Goal: Information Seeking & Learning: Check status

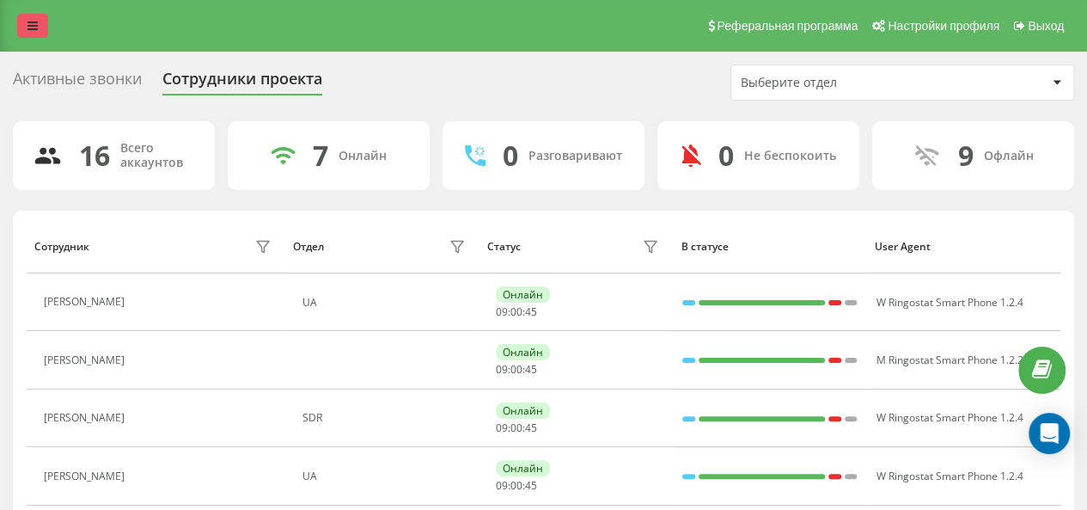
click at [42, 34] on link at bounding box center [32, 26] width 31 height 24
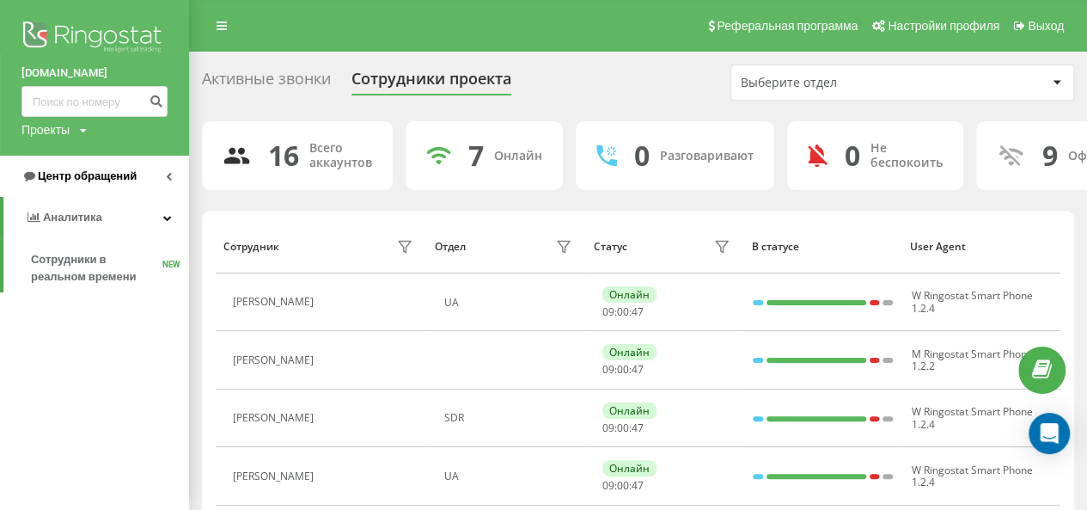
click at [82, 168] on link "Центр обращений" at bounding box center [94, 176] width 189 height 41
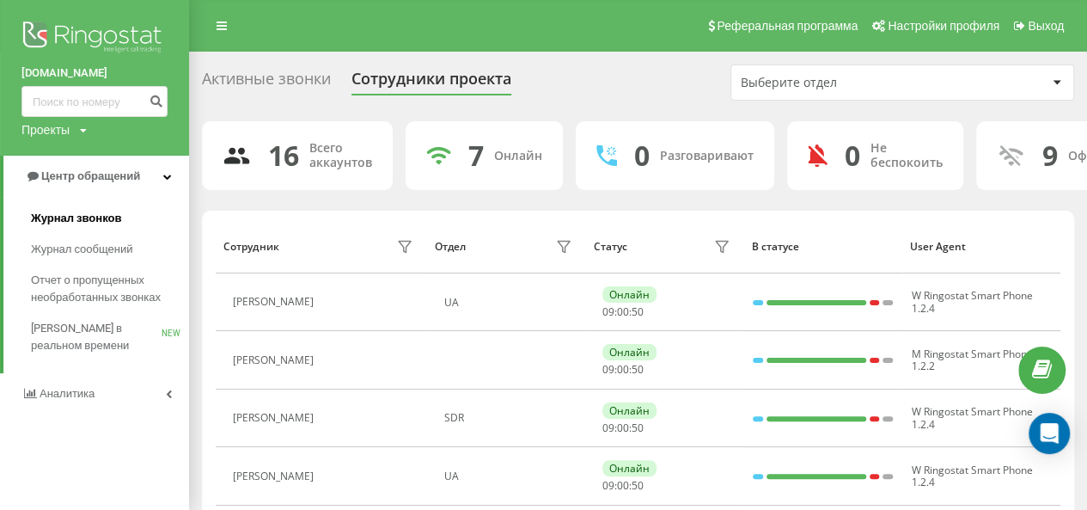
click at [84, 224] on span "Журнал звонков" at bounding box center [76, 218] width 90 height 17
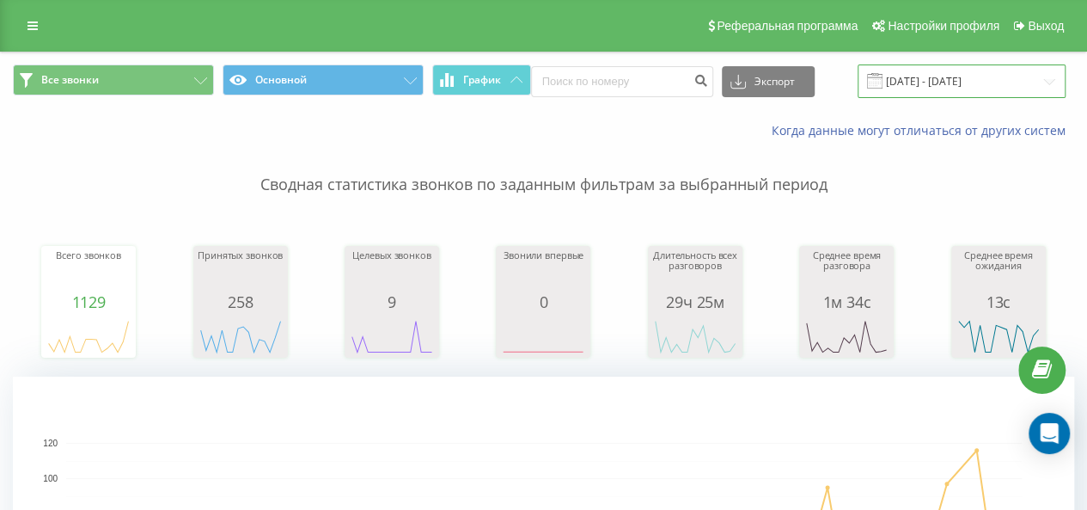
click at [940, 87] on input "21.07.2025 - 21.08.2025" at bounding box center [961, 81] width 208 height 34
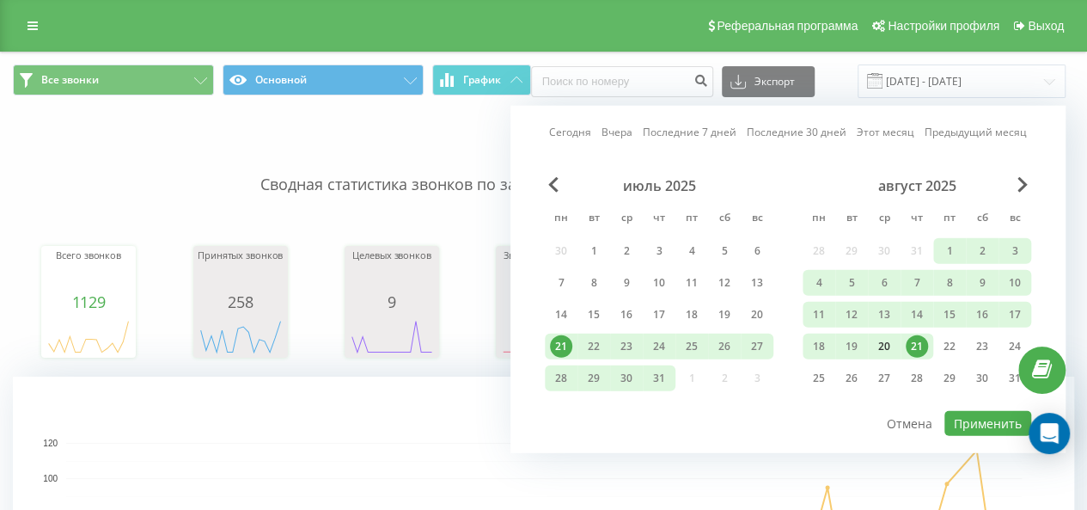
click at [883, 346] on div "20" at bounding box center [884, 346] width 22 height 22
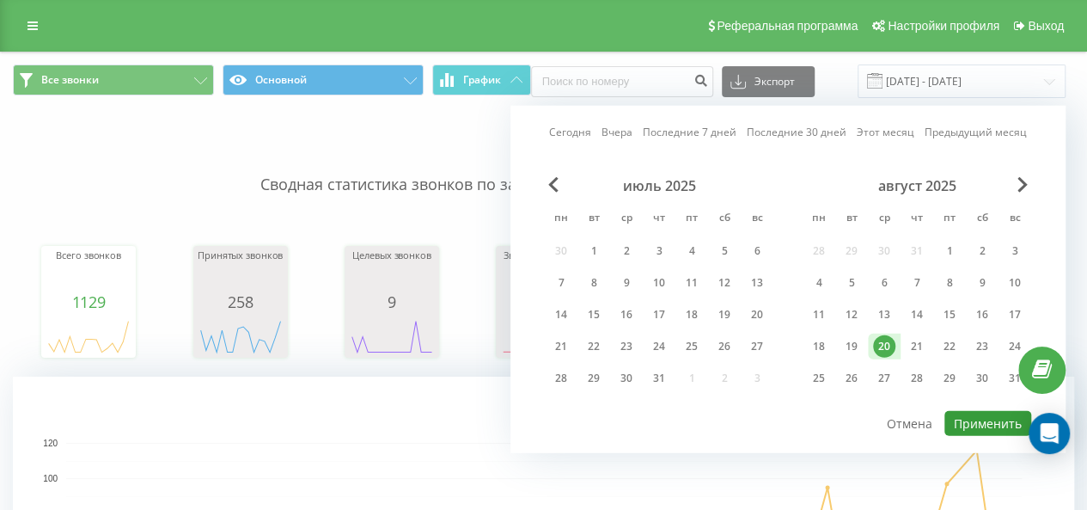
click at [986, 418] on button "Применить" at bounding box center [987, 423] width 87 height 25
type input "20.08.2025 - 20.08.2025"
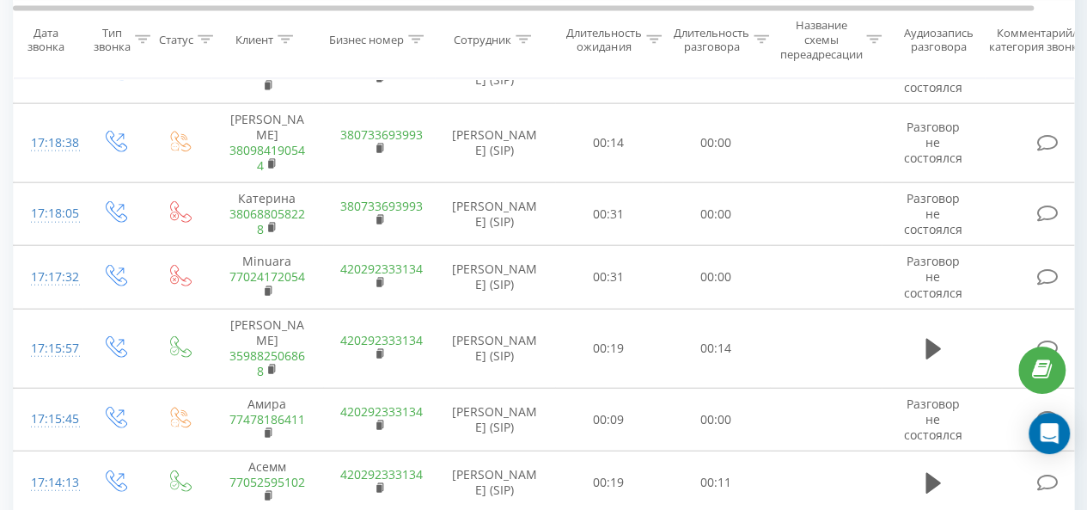
scroll to position [1999, 0]
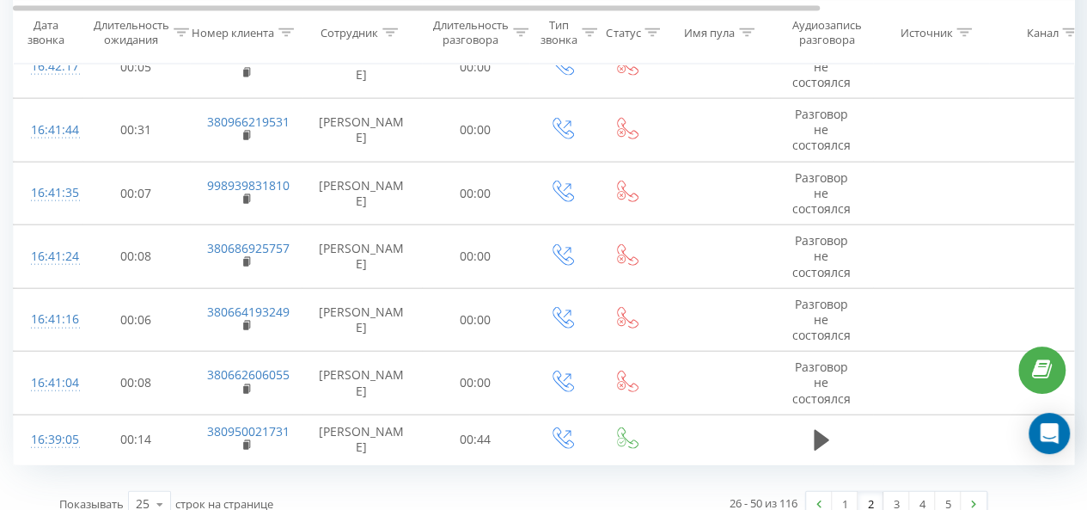
scroll to position [1929, 0]
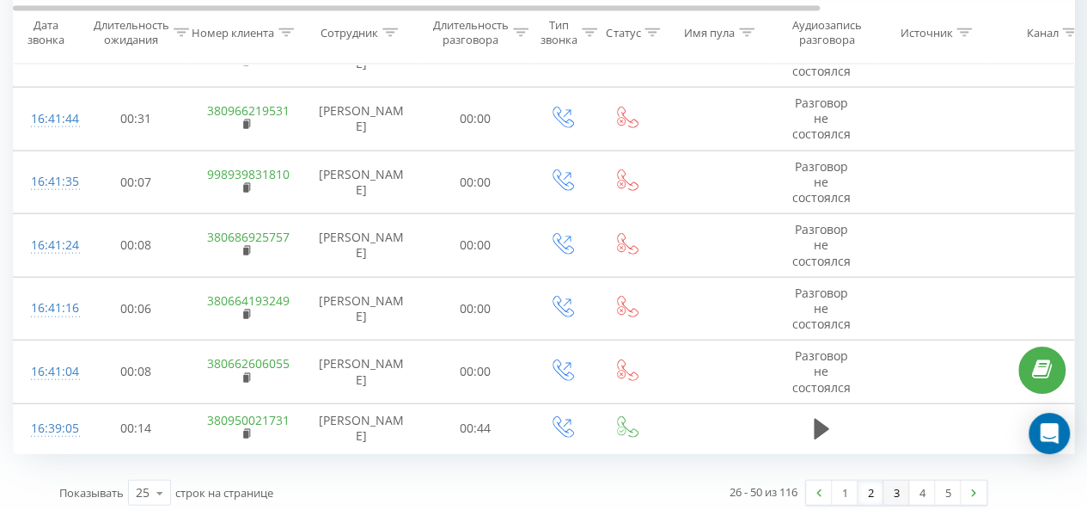
click at [895, 482] on link "3" at bounding box center [896, 492] width 26 height 24
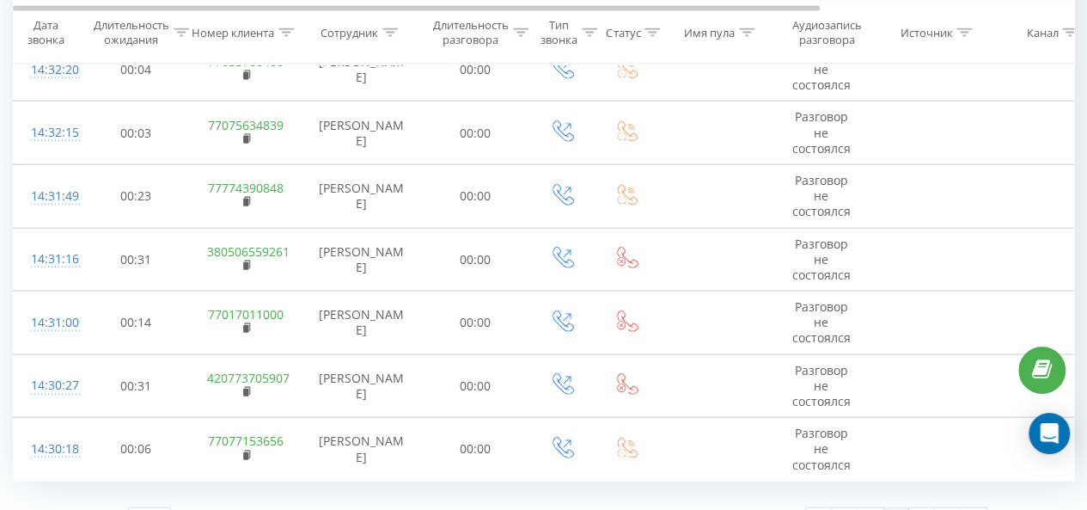
scroll to position [1956, 0]
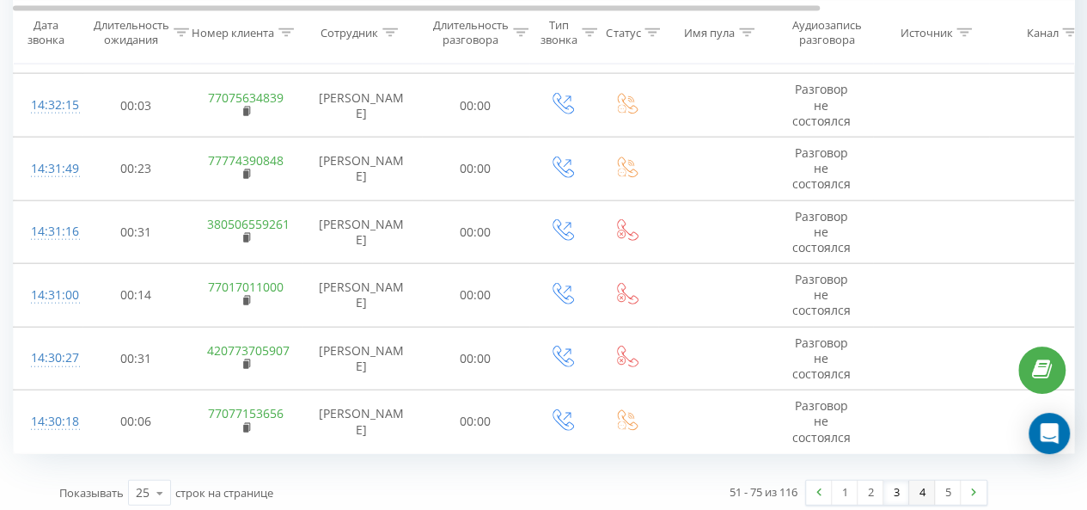
click at [915, 491] on link "4" at bounding box center [922, 492] width 26 height 24
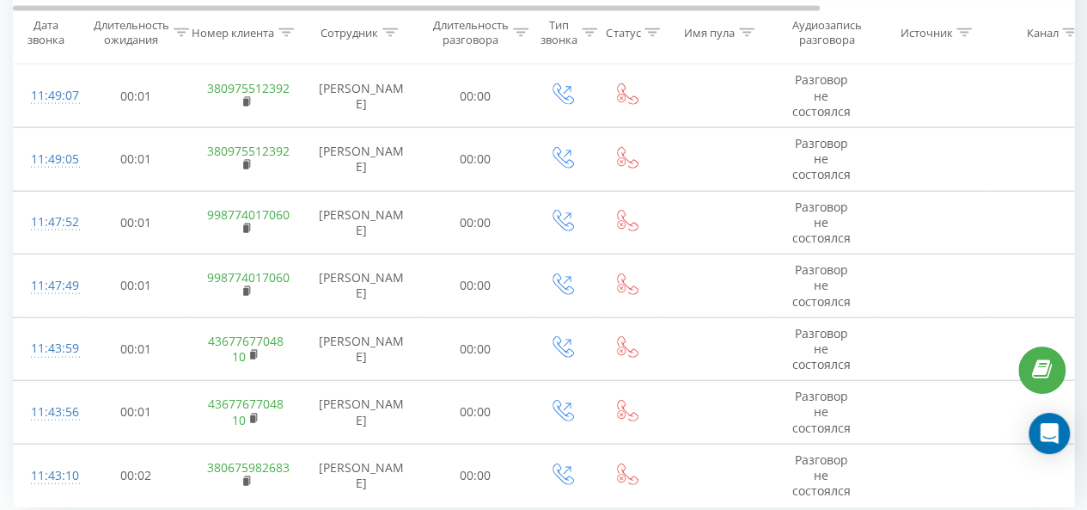
scroll to position [1942, 0]
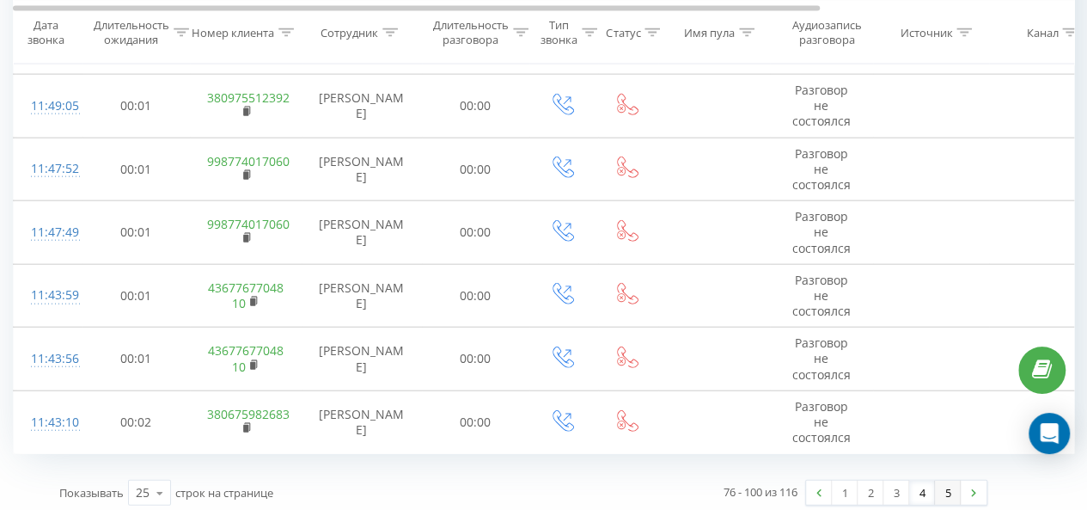
click at [942, 491] on link "5" at bounding box center [948, 492] width 26 height 24
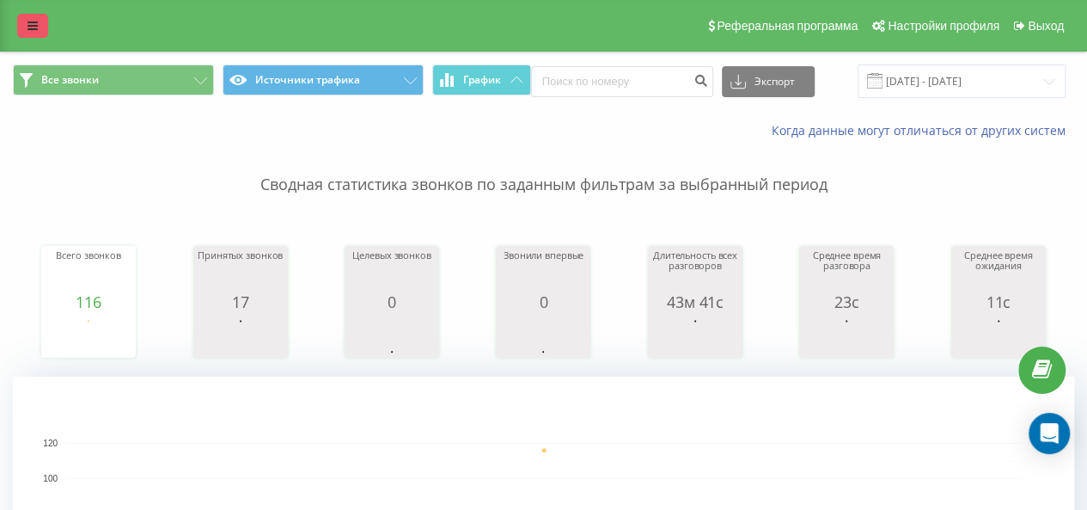
click at [29, 21] on icon at bounding box center [32, 26] width 10 height 12
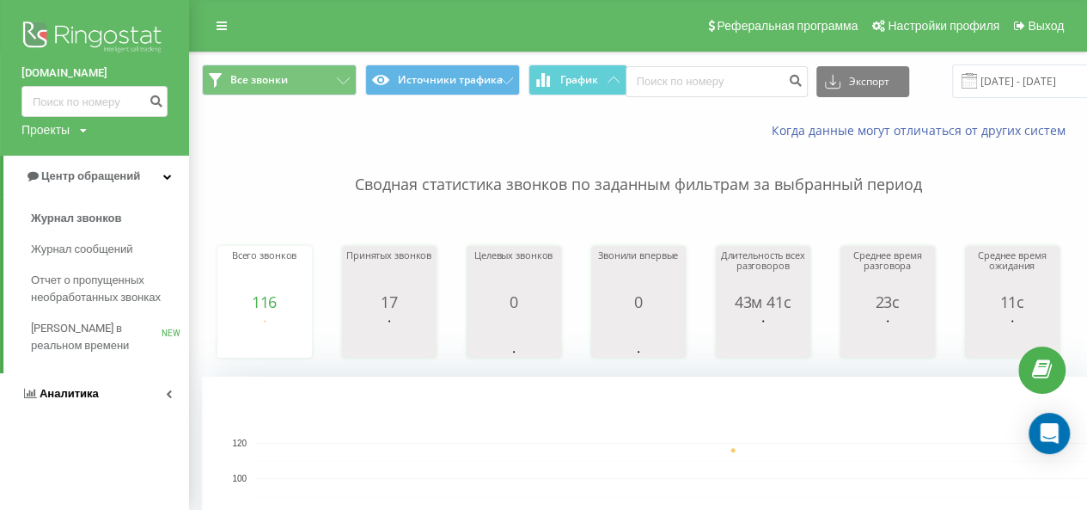
click at [67, 393] on span "Аналитика" at bounding box center [69, 393] width 59 height 13
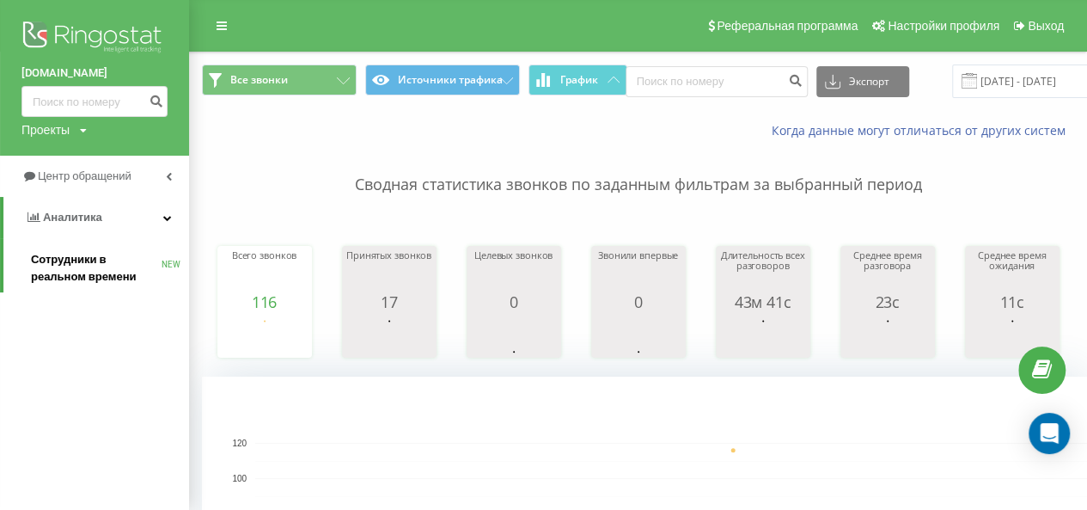
click at [67, 266] on span "Сотрудники в реальном времени" at bounding box center [96, 268] width 131 height 34
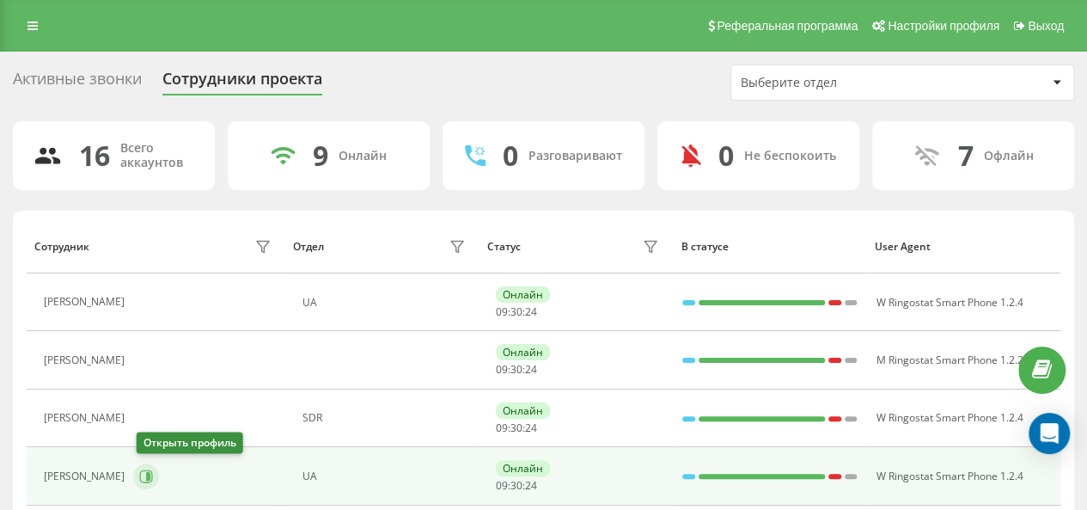
click at [144, 480] on icon at bounding box center [146, 476] width 14 height 14
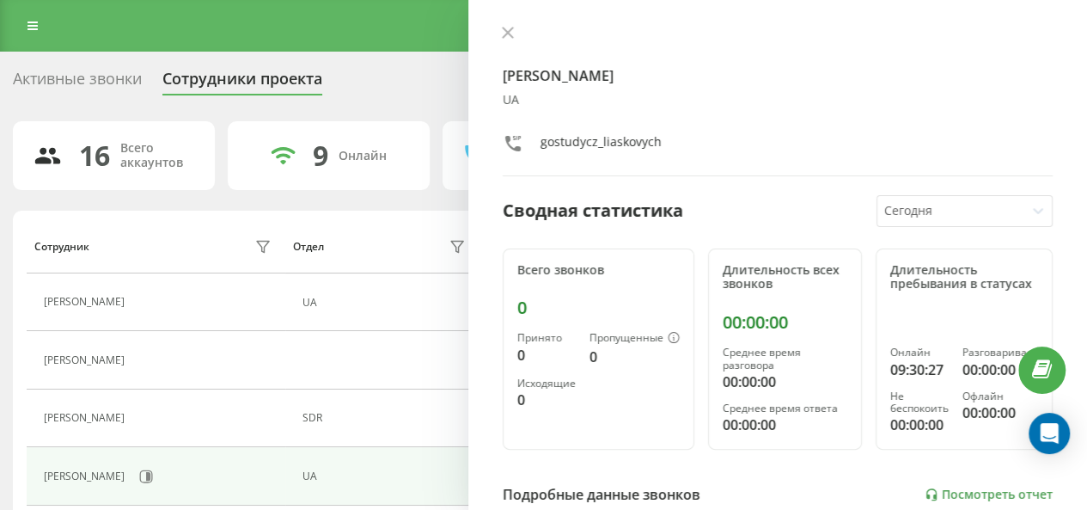
click at [507, 43] on div "Ирина Ляскович UA gostudycz_liaskovych" at bounding box center [778, 101] width 550 height 150
click at [505, 37] on icon at bounding box center [508, 33] width 12 height 12
